Goal: Task Accomplishment & Management: Complete application form

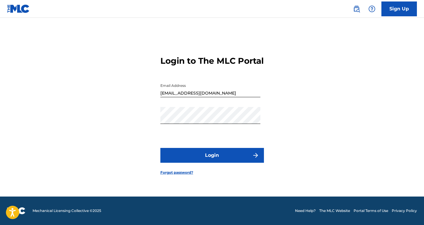
click at [230, 162] on button "Login" at bounding box center [212, 155] width 104 height 15
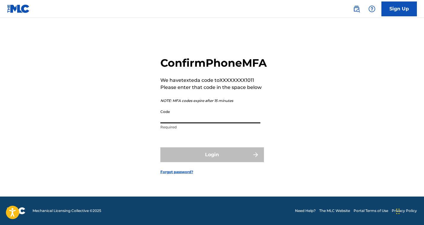
click at [195, 122] on input "Code" at bounding box center [210, 114] width 100 height 17
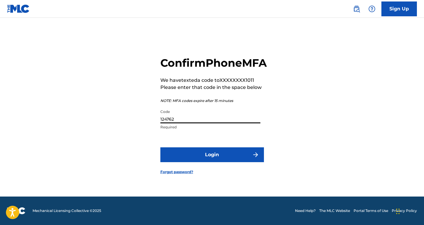
type input "124762"
click at [210, 162] on button "Login" at bounding box center [212, 154] width 104 height 15
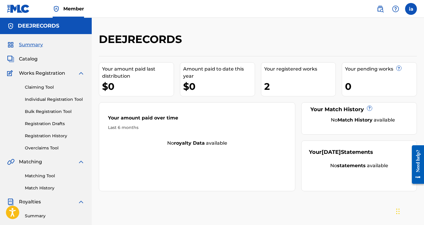
click at [46, 86] on link "Claiming Tool" at bounding box center [55, 87] width 60 height 6
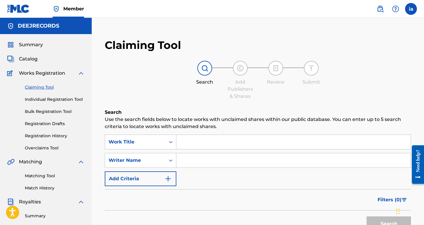
click at [197, 143] on input "Search Form" at bounding box center [293, 142] width 234 height 14
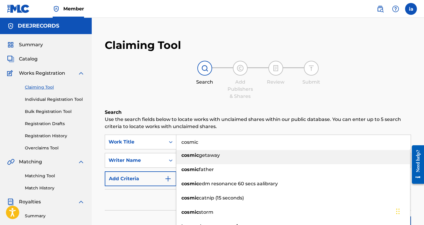
type input "cosmic"
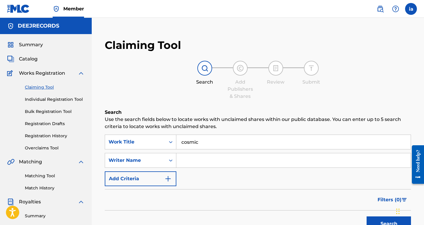
click at [195, 92] on div "Search Add Publishers & Shares Review Submit" at bounding box center [258, 80] width 306 height 39
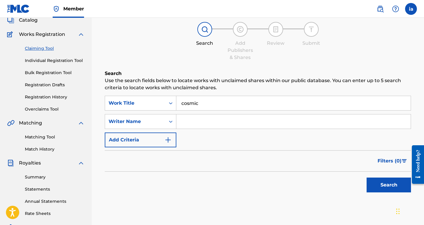
scroll to position [12, 0]
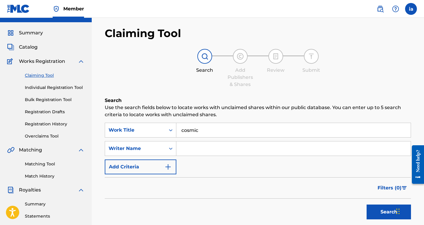
click at [49, 99] on link "Bulk Registration Tool" at bounding box center [55, 99] width 60 height 6
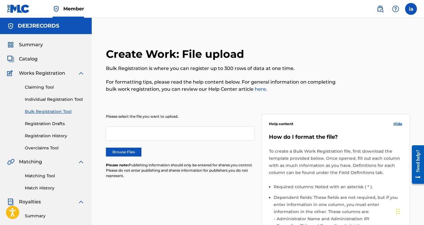
click at [60, 99] on link "Individual Registration Tool" at bounding box center [55, 99] width 60 height 6
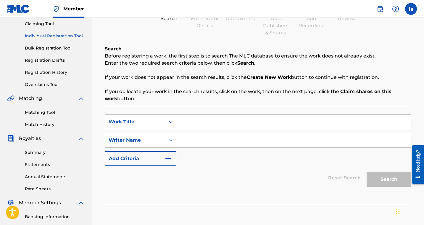
scroll to position [73, 0]
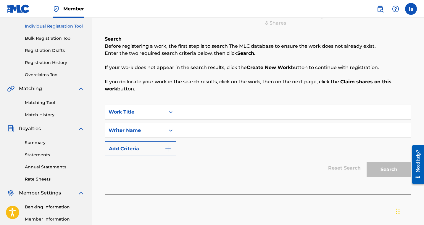
click at [184, 109] on input "Search Form" at bounding box center [293, 112] width 234 height 14
type input "comic whispers"
click at [185, 136] on input "Search Form" at bounding box center [293, 130] width 234 height 14
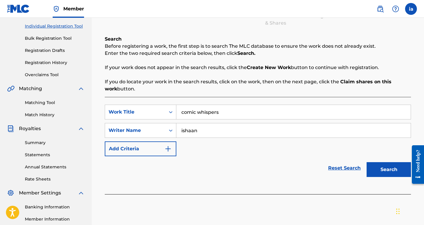
type input "ishaan"
click at [236, 162] on div "Reset Search Search" at bounding box center [258, 168] width 306 height 24
click at [374, 176] on button "Search" at bounding box center [389, 169] width 44 height 15
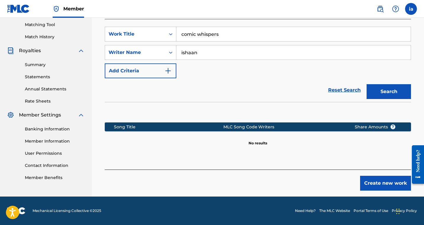
scroll to position [151, 0]
click at [391, 185] on button "Create new work" at bounding box center [385, 183] width 51 height 15
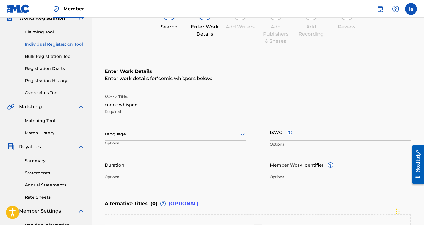
scroll to position [57, 0]
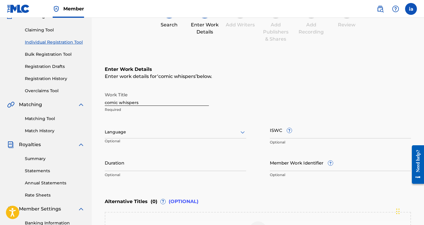
click at [147, 103] on input "comic whispers" at bounding box center [157, 97] width 104 height 17
click at [192, 119] on div "Work Title comic whispers Required Language Optional ISWC ? Optional Duration O…" at bounding box center [258, 135] width 306 height 92
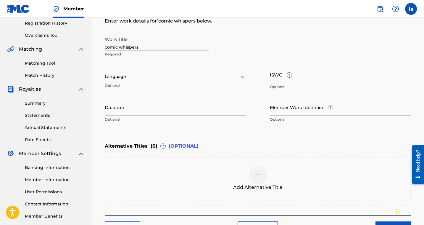
scroll to position [113, 0]
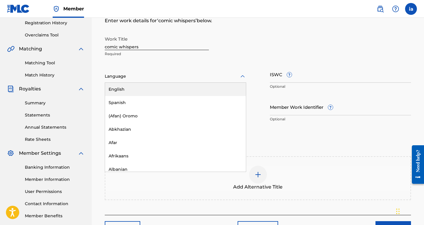
click at [153, 80] on div "Language" at bounding box center [175, 76] width 141 height 12
click at [151, 87] on div "English" at bounding box center [175, 89] width 141 height 13
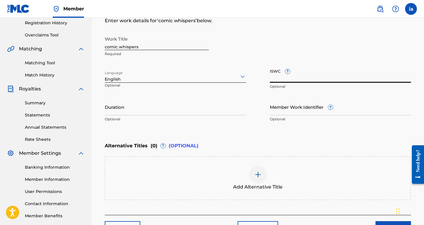
click at [283, 79] on input "ISWC ?" at bounding box center [340, 74] width 141 height 17
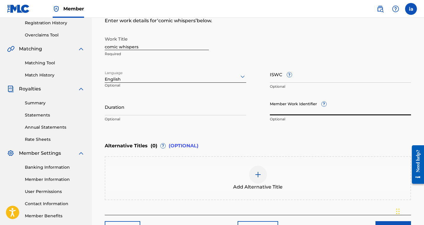
click at [277, 111] on input "Member Work Identifier ?" at bounding box center [340, 106] width 141 height 17
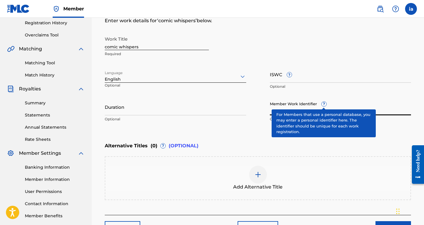
click at [325, 104] on div "Member Work Identifier ? Optional" at bounding box center [340, 111] width 141 height 27
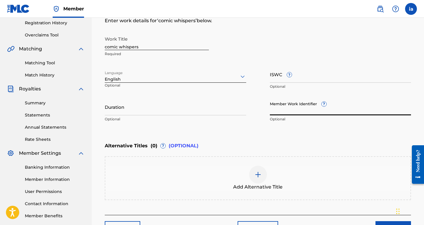
click at [325, 104] on div "Member Work Identifier ? Optional" at bounding box center [340, 111] width 141 height 27
click at [327, 104] on input "Member Work Identifier ?" at bounding box center [340, 106] width 141 height 17
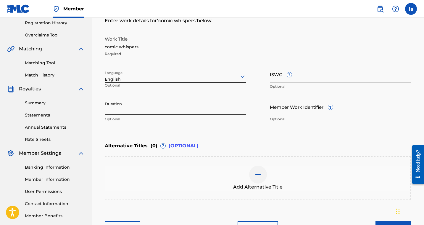
click at [143, 105] on input "Duration" at bounding box center [175, 106] width 141 height 17
